Goal: Check status

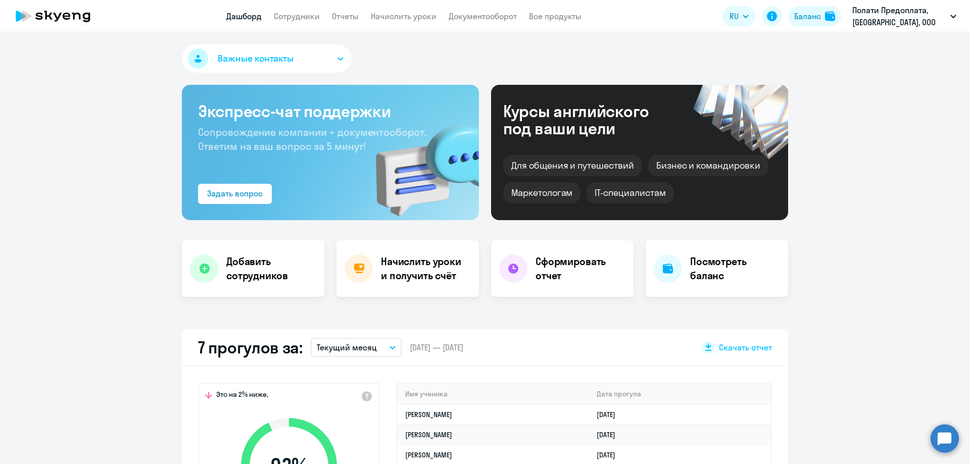
select select "30"
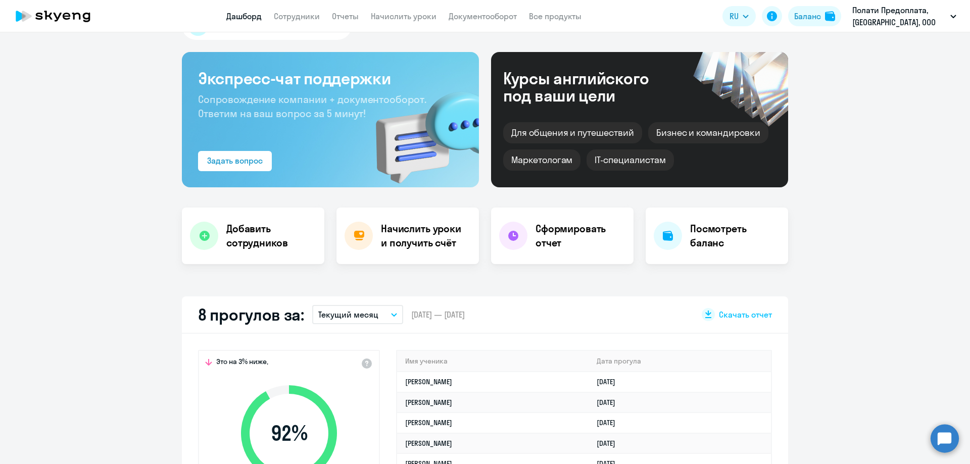
scroll to position [51, 0]
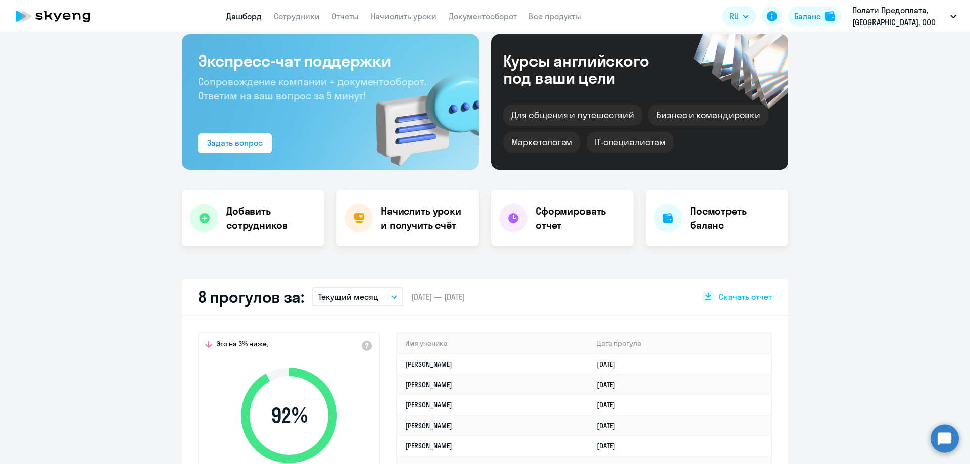
select select "30"
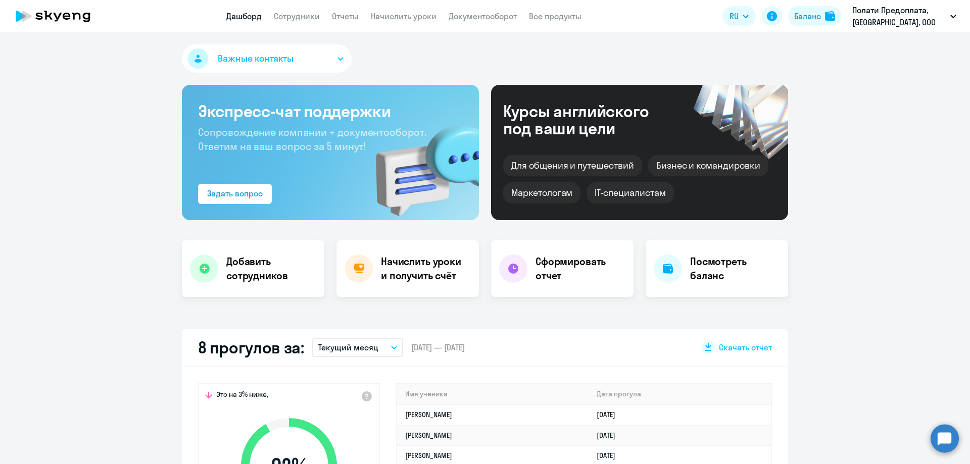
select select "30"
